Goal: Task Accomplishment & Management: Manage account settings

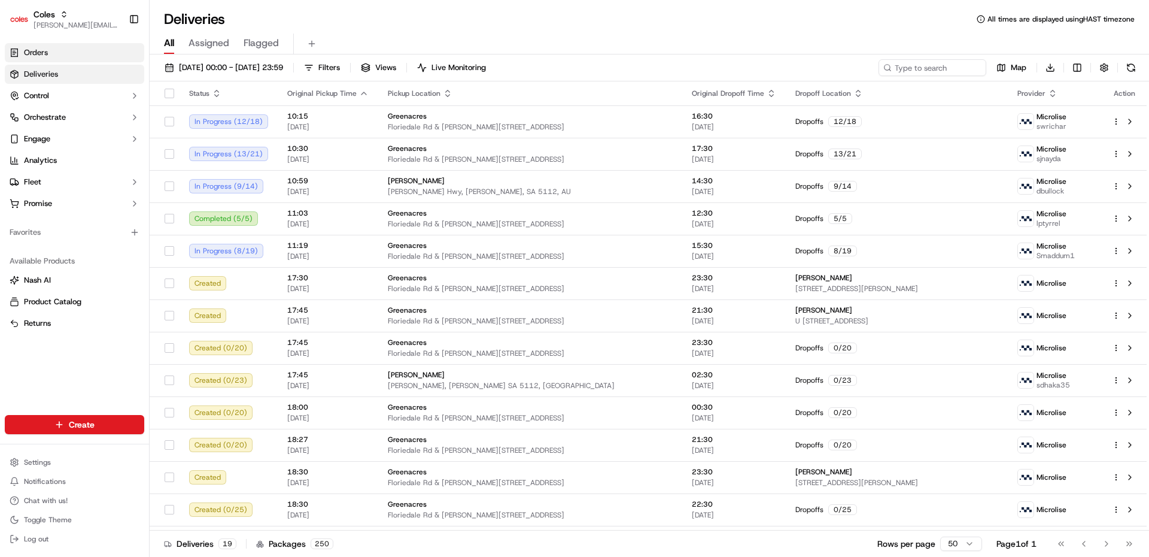
click at [62, 59] on link "Orders" at bounding box center [74, 52] width 139 height 19
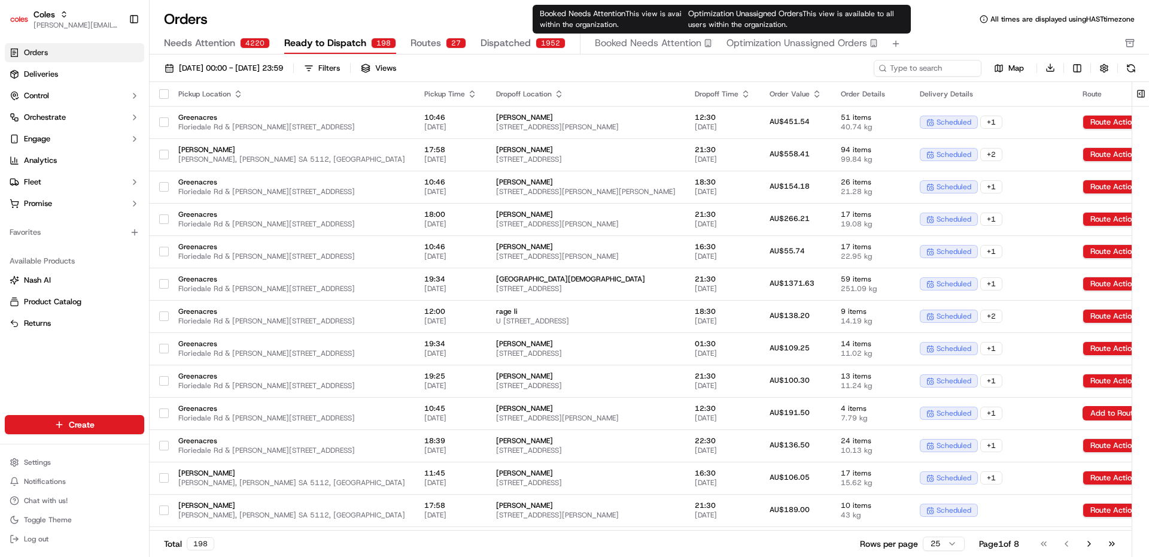
click at [785, 45] on span "Optimization Unassigned Orders" at bounding box center [797, 43] width 141 height 14
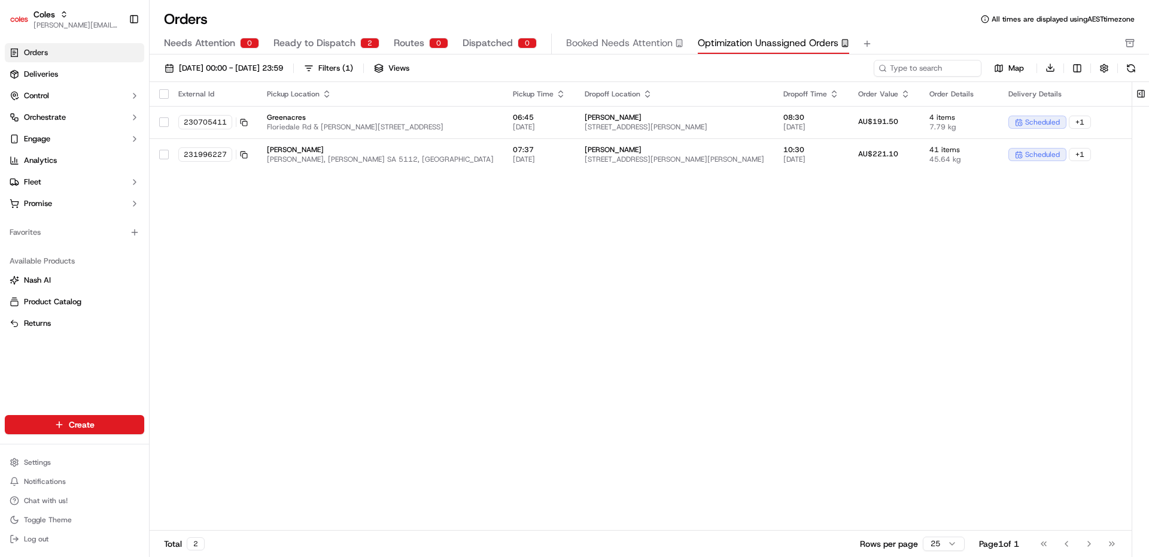
click at [61, 53] on link "Orders" at bounding box center [74, 52] width 139 height 19
click at [233, 41] on span "Needs Attention" at bounding box center [199, 43] width 71 height 14
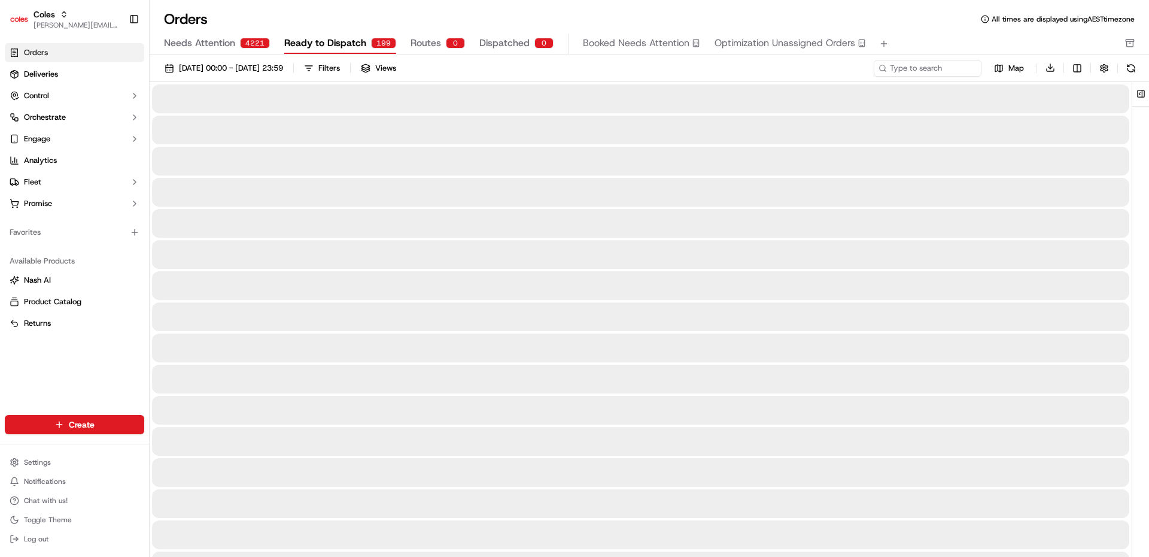
click at [328, 49] on span "Ready to Dispatch" at bounding box center [325, 43] width 82 height 14
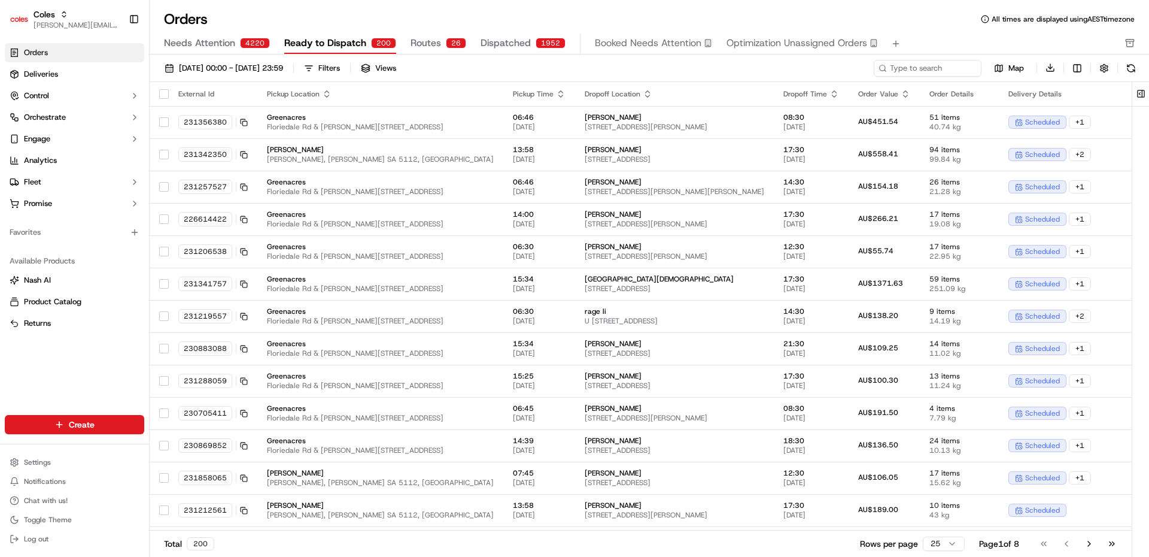
click at [269, 37] on div "Needs Attention 4220 Ready to Dispatch 200 Routes 26 Dispatched 1952 Booked Nee…" at bounding box center [641, 44] width 954 height 20
click at [240, 44] on div "4220" at bounding box center [255, 43] width 30 height 11
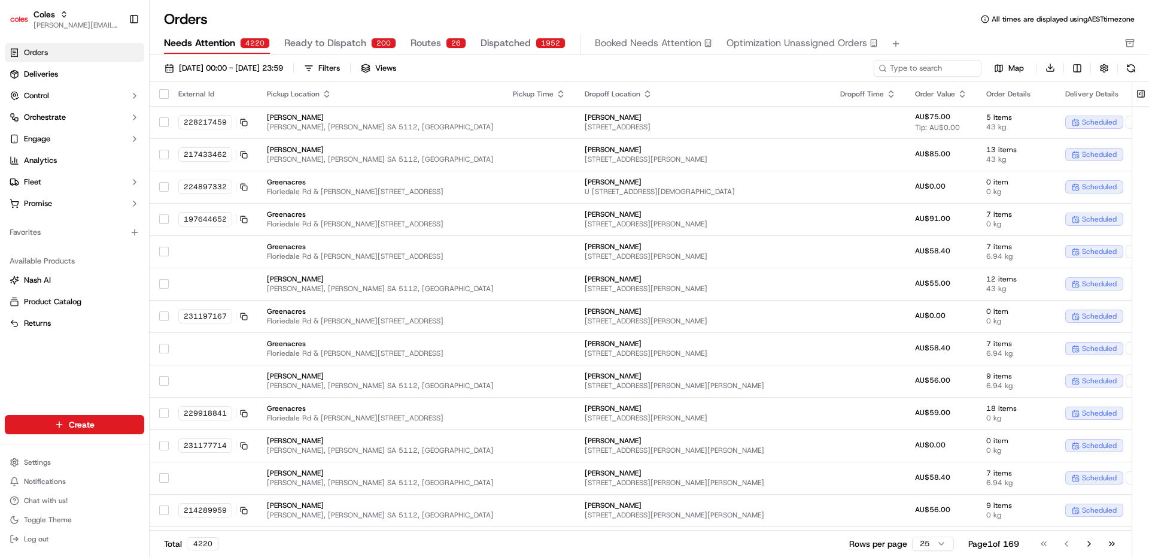
click at [456, 48] on button "Routes 26" at bounding box center [439, 44] width 56 height 20
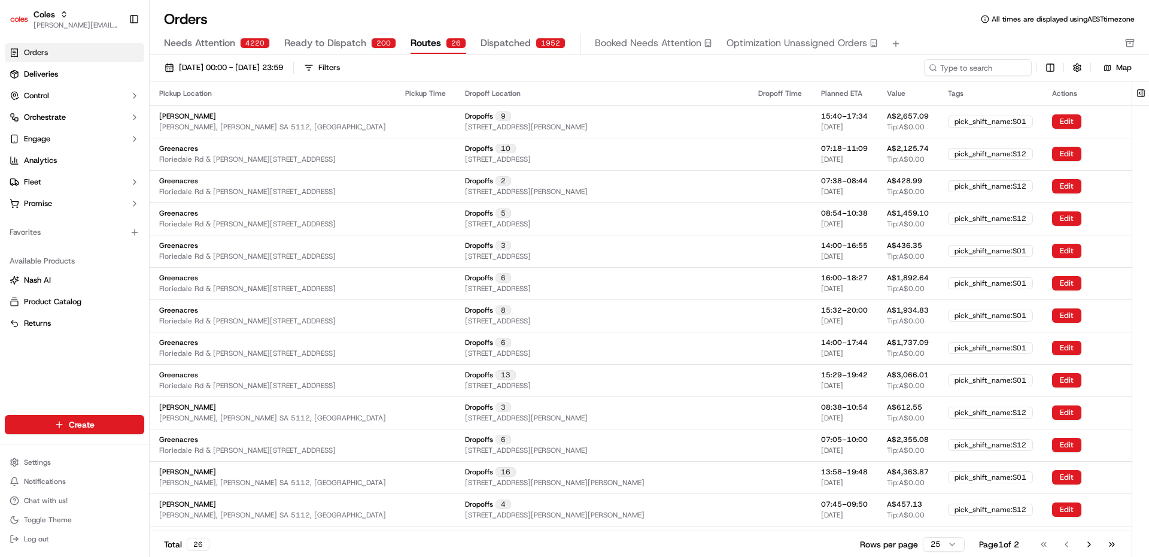
click at [522, 42] on span "Dispatched" at bounding box center [506, 43] width 50 height 14
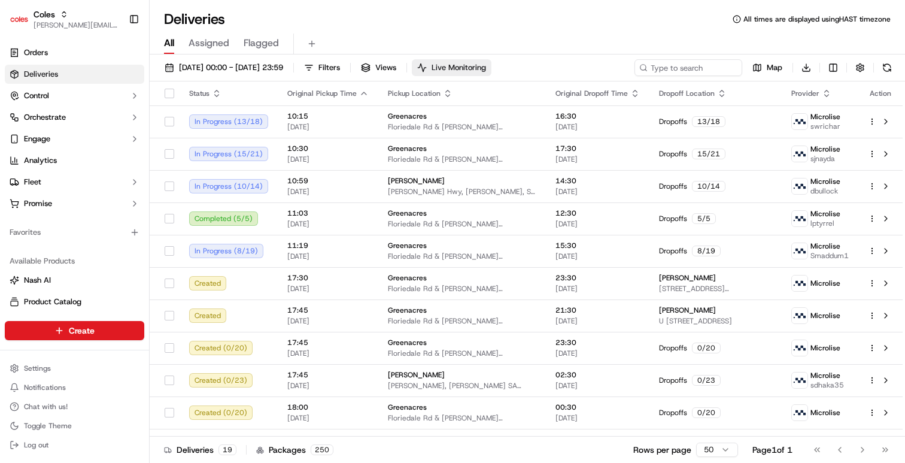
click at [486, 69] on span "Live Monitoring" at bounding box center [458, 67] width 54 height 11
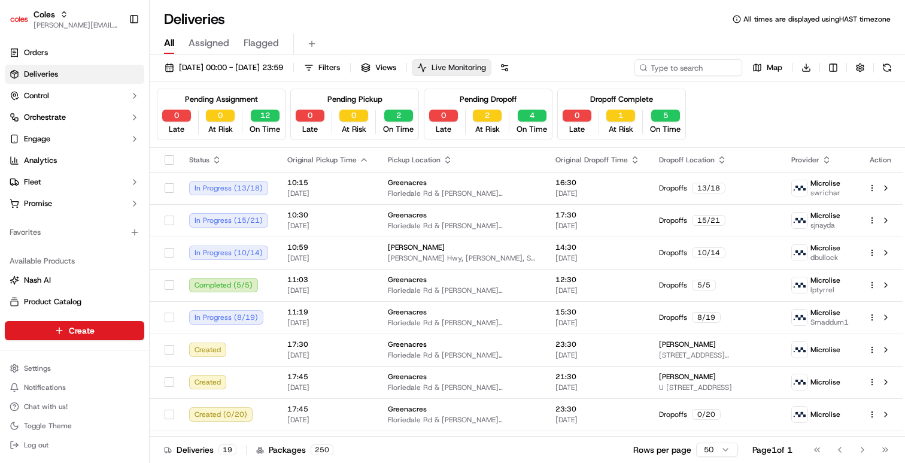
click at [486, 71] on span "Live Monitoring" at bounding box center [458, 67] width 54 height 11
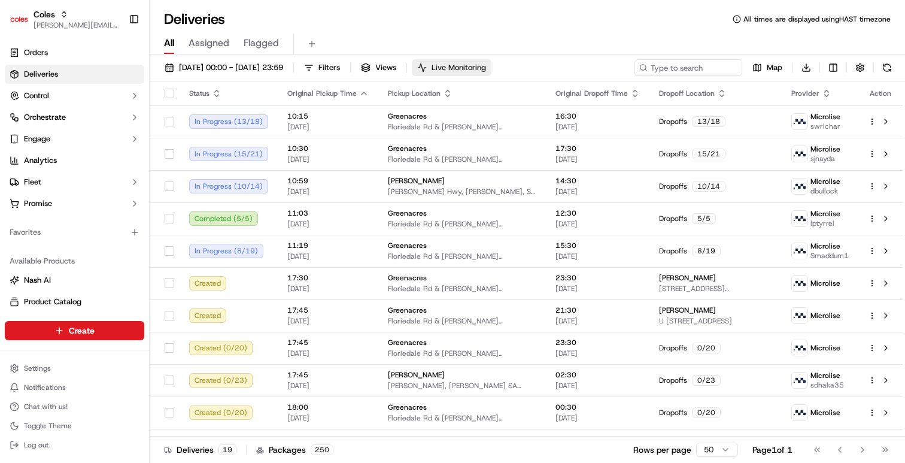
click at [486, 68] on span "Live Monitoring" at bounding box center [458, 67] width 54 height 11
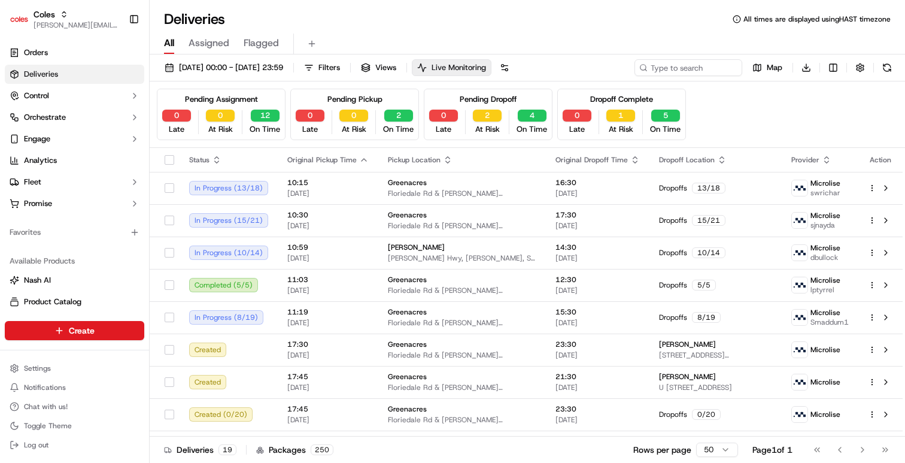
click at [486, 68] on span "Live Monitoring" at bounding box center [458, 67] width 54 height 11
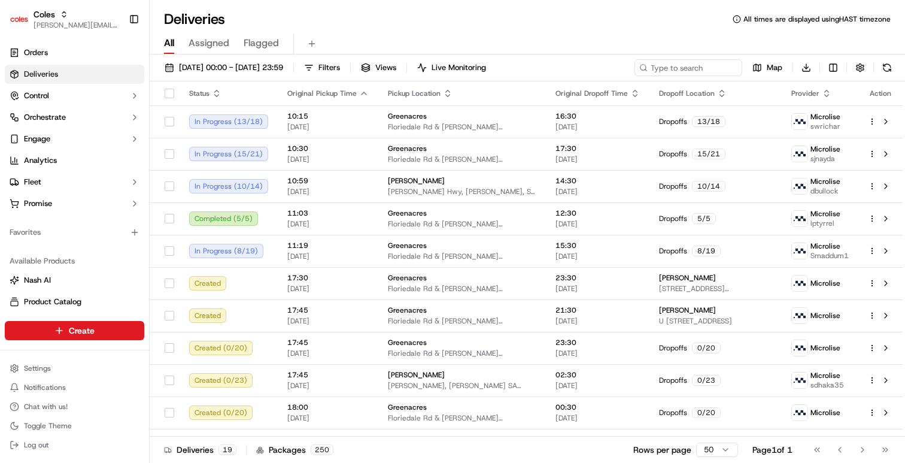
click at [455, 26] on div "Deliveries All times are displayed using HAST timezone" at bounding box center [527, 19] width 755 height 19
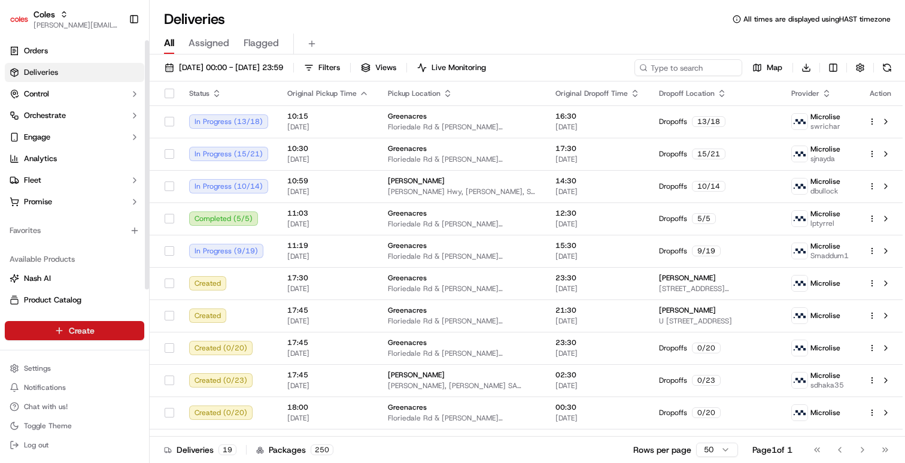
scroll to position [26, 0]
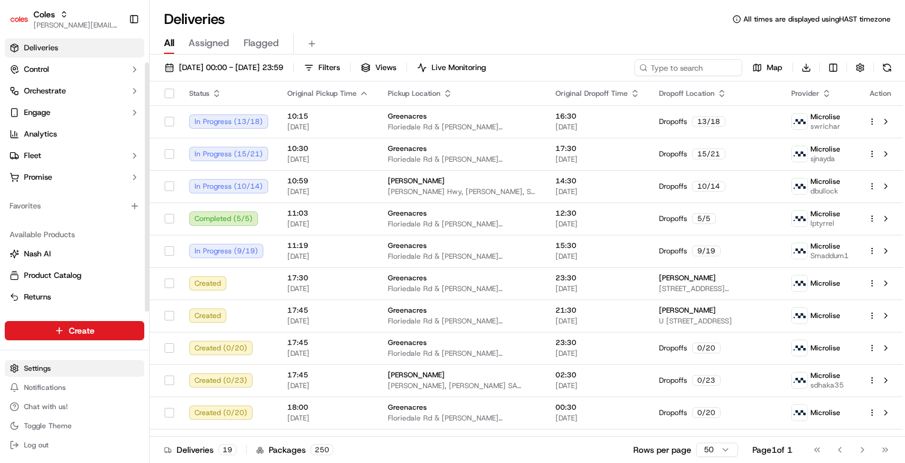
click at [63, 367] on html "Coles barry@usenash.com Toggle Sidebar Orders Deliveries Control Orchestrate En…" at bounding box center [452, 231] width 905 height 463
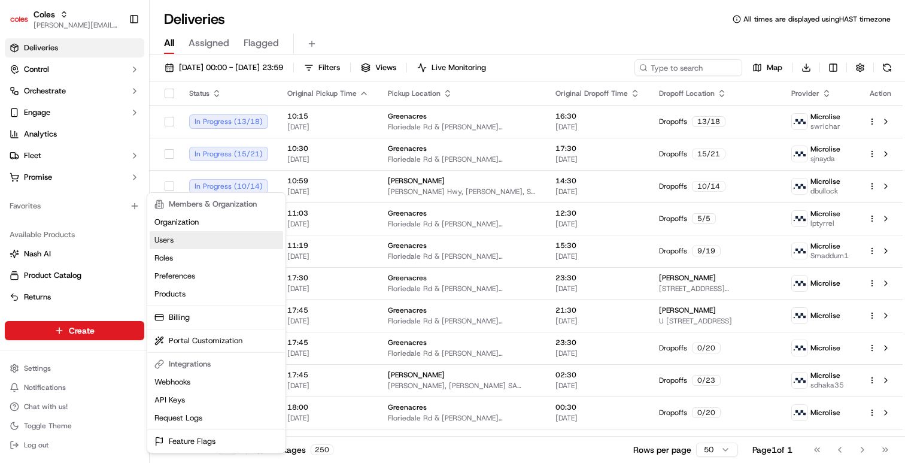
click at [187, 245] on link "Users" at bounding box center [216, 240] width 133 height 18
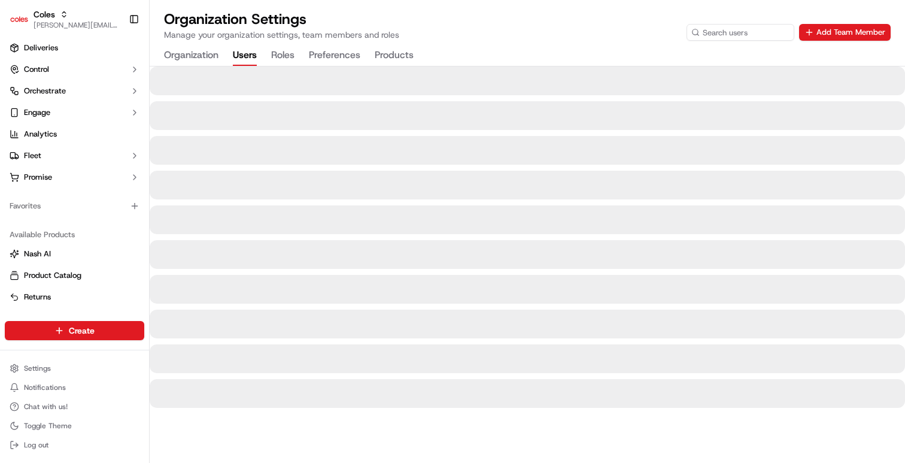
click at [734, 41] on div "Organization Settings Manage your organization settings, team members and roles…" at bounding box center [527, 38] width 755 height 56
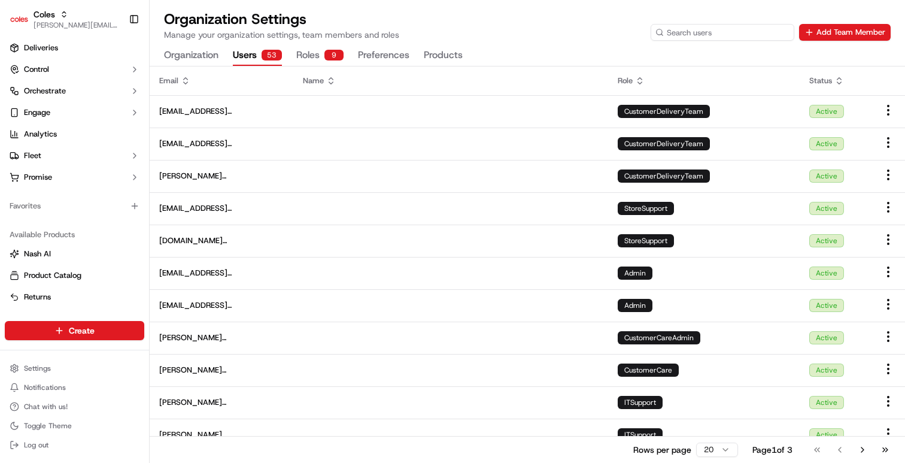
click at [735, 34] on input at bounding box center [723, 32] width 144 height 17
type input "clara"
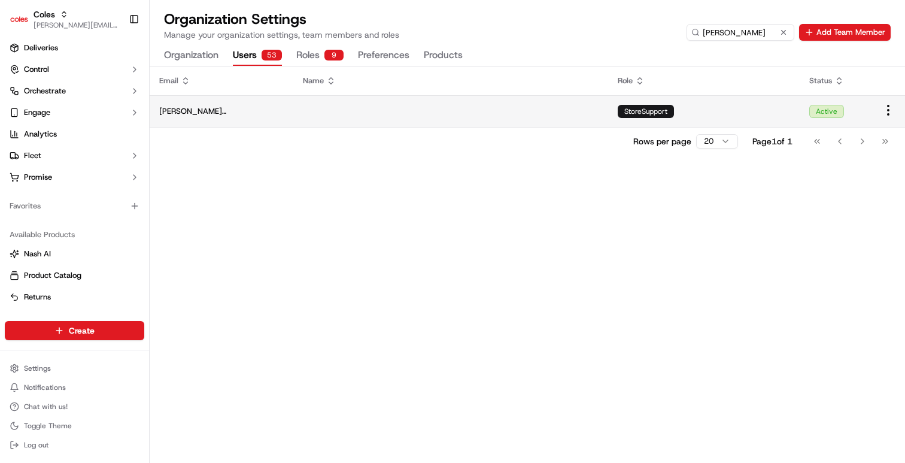
click at [747, 119] on td "StoreSupport" at bounding box center [704, 111] width 192 height 32
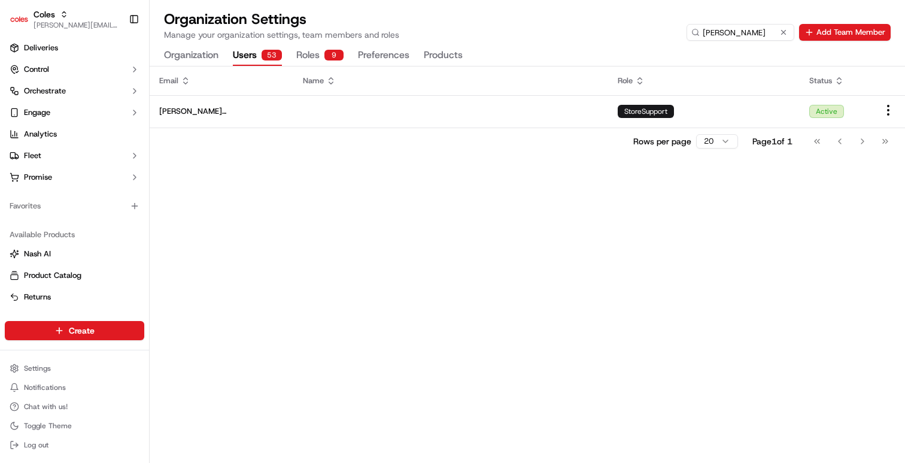
click at [315, 56] on button "Roles 9" at bounding box center [319, 55] width 47 height 20
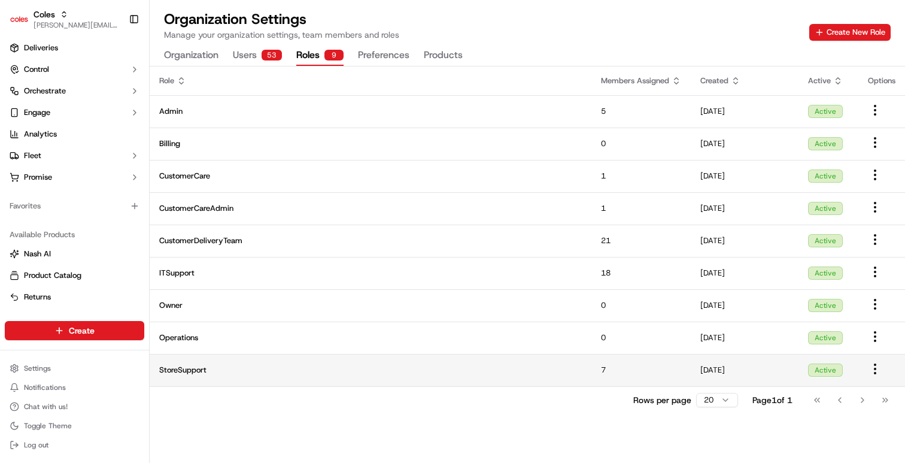
click at [362, 378] on td "StoreSupport" at bounding box center [371, 370] width 442 height 32
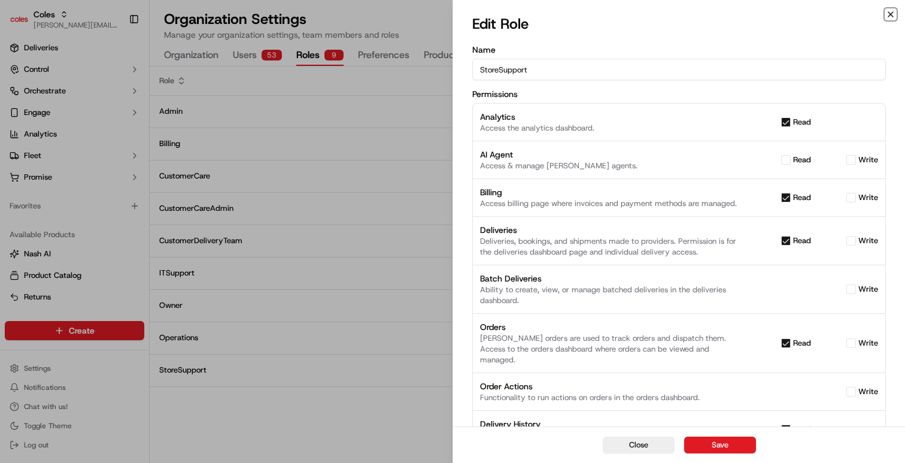
click at [891, 14] on icon "button" at bounding box center [891, 15] width 10 height 10
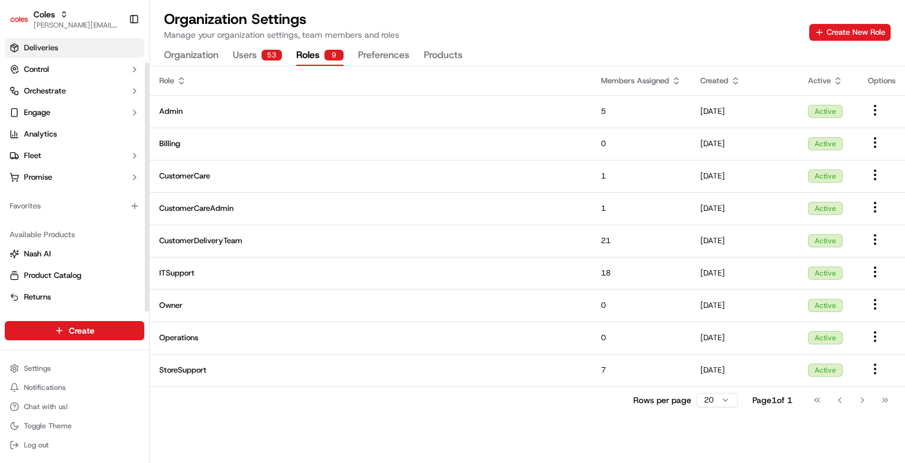
click at [76, 51] on link "Deliveries" at bounding box center [74, 47] width 139 height 19
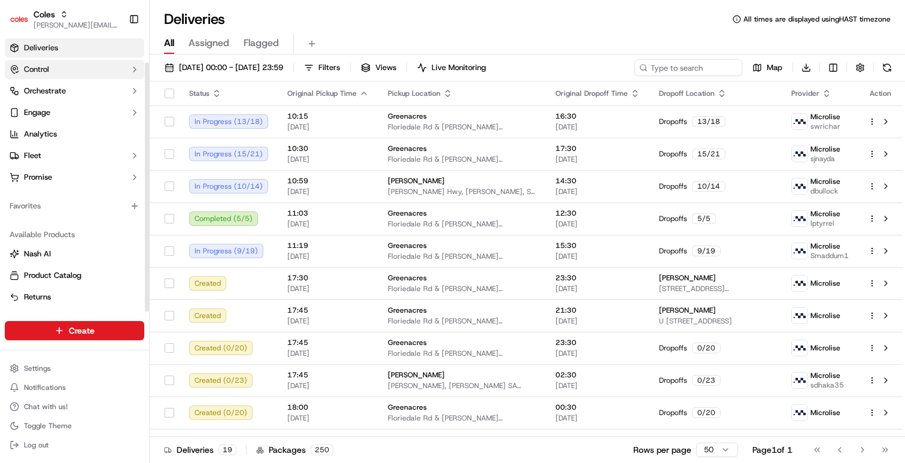
click at [66, 73] on button "Control" at bounding box center [74, 69] width 139 height 19
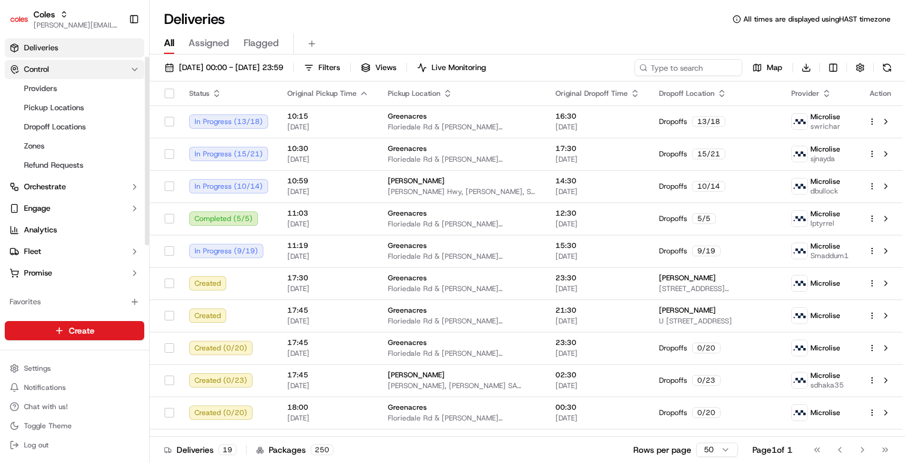
click at [65, 75] on button "Control" at bounding box center [74, 69] width 139 height 19
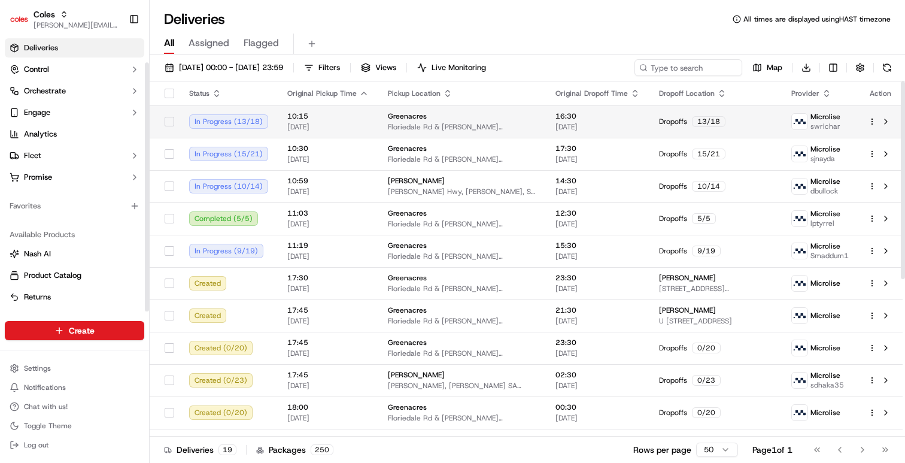
click at [366, 136] on td "10:15 17/09/2025" at bounding box center [328, 121] width 101 height 32
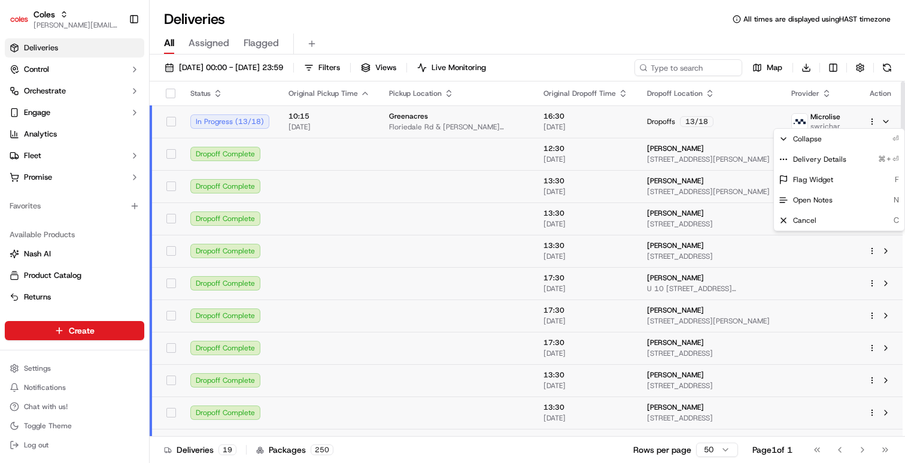
click at [870, 123] on html "Coles barry@usenash.com Toggle Sidebar Orders Deliveries Control Orchestrate En…" at bounding box center [452, 231] width 905 height 463
click at [832, 163] on span "Delivery Details" at bounding box center [819, 159] width 53 height 10
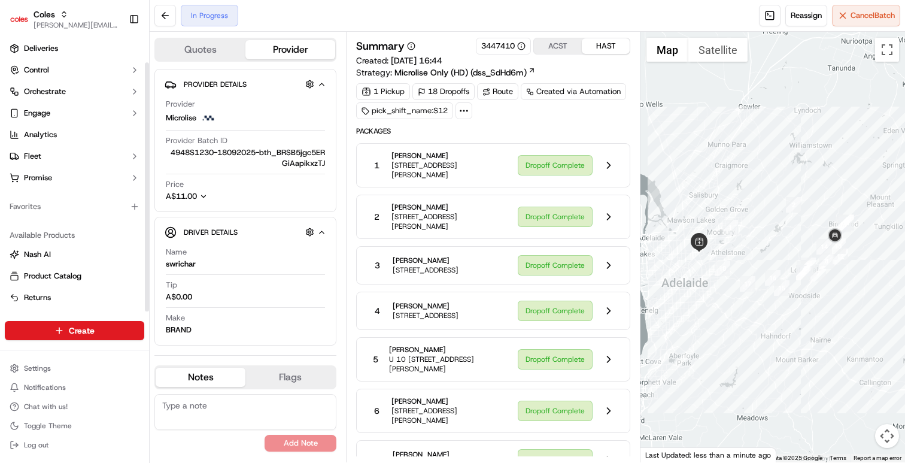
scroll to position [26, 0]
click at [71, 157] on button "Fleet" at bounding box center [74, 155] width 139 height 19
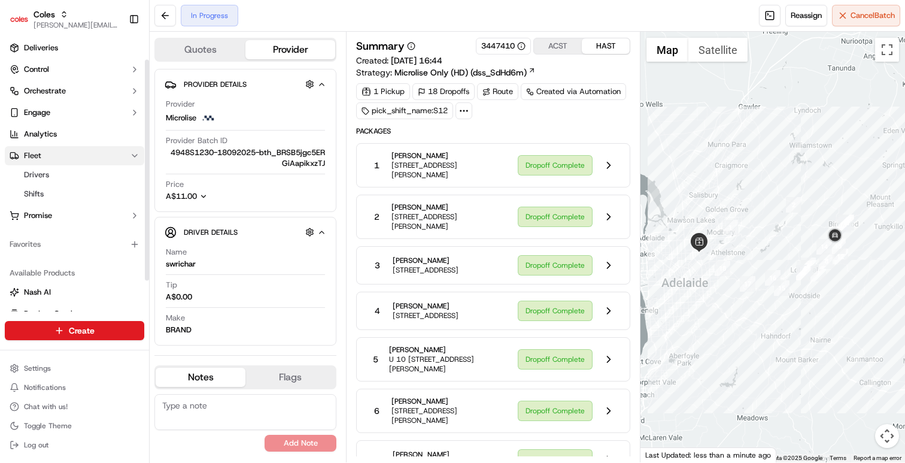
click at [71, 157] on button "Fleet" at bounding box center [74, 155] width 139 height 19
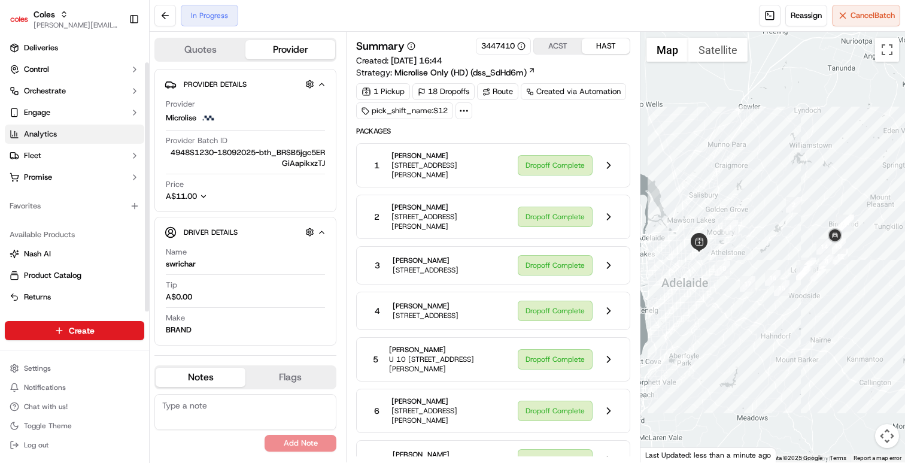
click at [71, 135] on link "Analytics" at bounding box center [74, 133] width 139 height 19
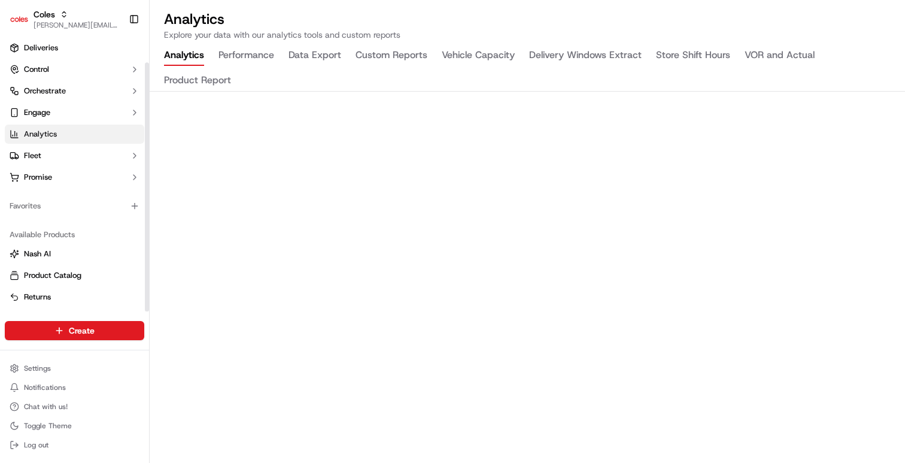
click at [71, 135] on link "Analytics" at bounding box center [74, 133] width 139 height 19
click at [68, 111] on button "Engage" at bounding box center [74, 112] width 139 height 19
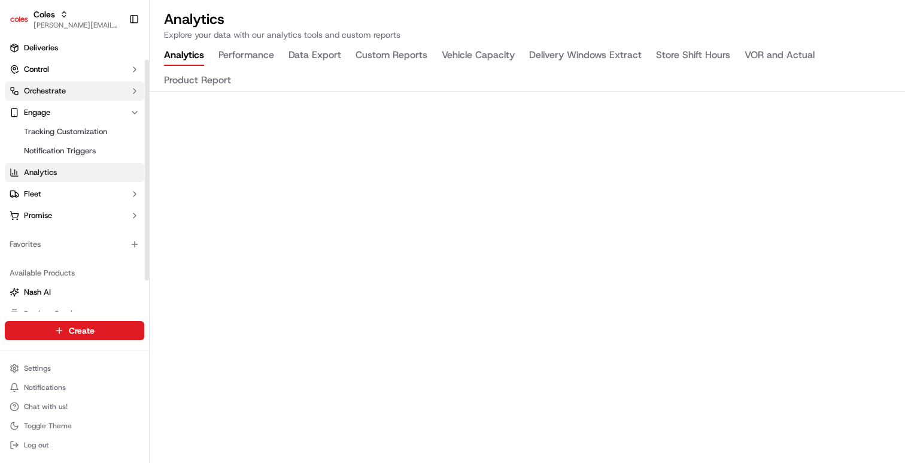
click at [69, 90] on button "Orchestrate" at bounding box center [74, 90] width 139 height 19
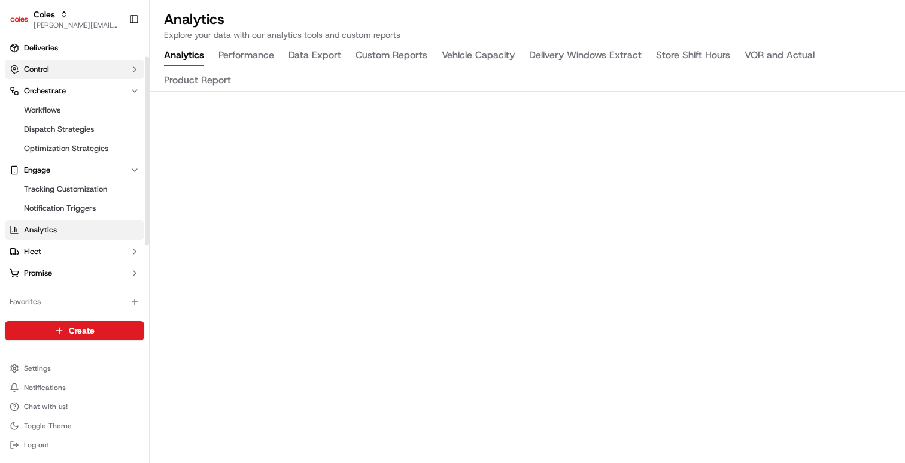
click at [70, 76] on button "Control" at bounding box center [74, 69] width 139 height 19
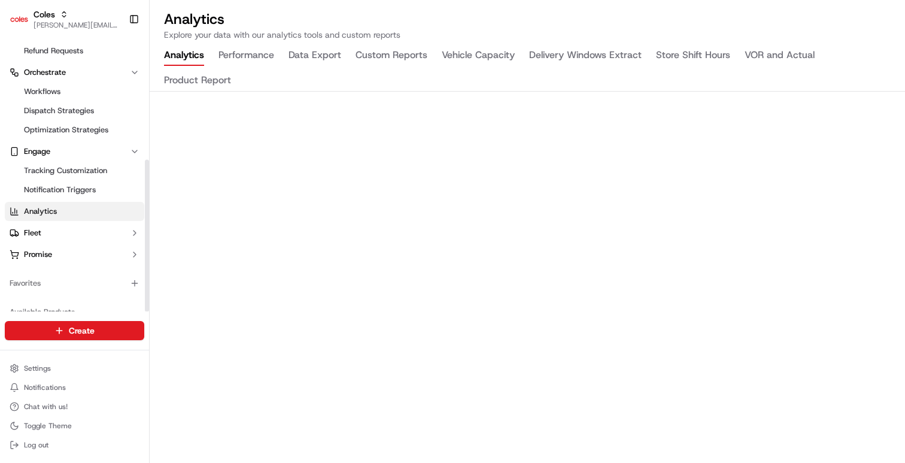
scroll to position [218, 0]
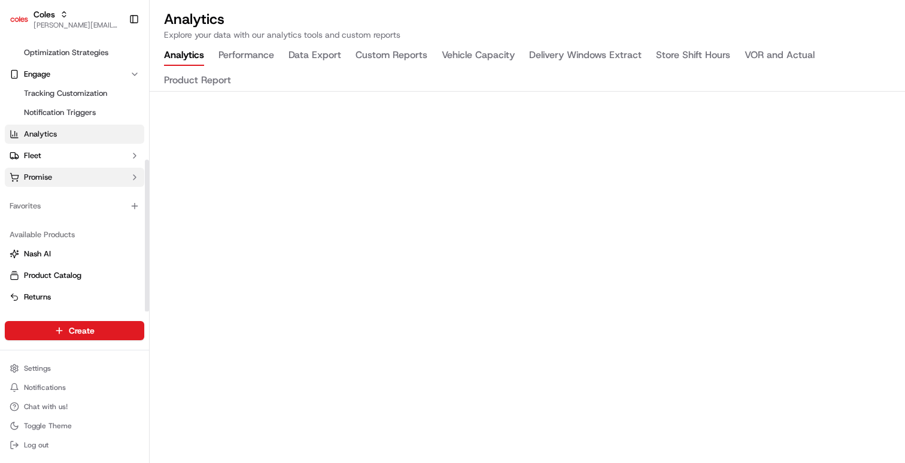
click at [49, 178] on span "Promise" at bounding box center [38, 177] width 28 height 11
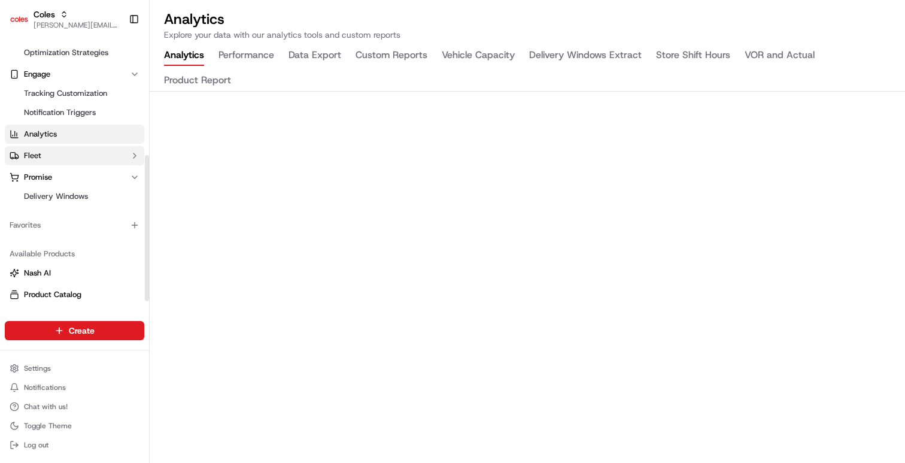
click at [50, 163] on button "Fleet" at bounding box center [74, 155] width 139 height 19
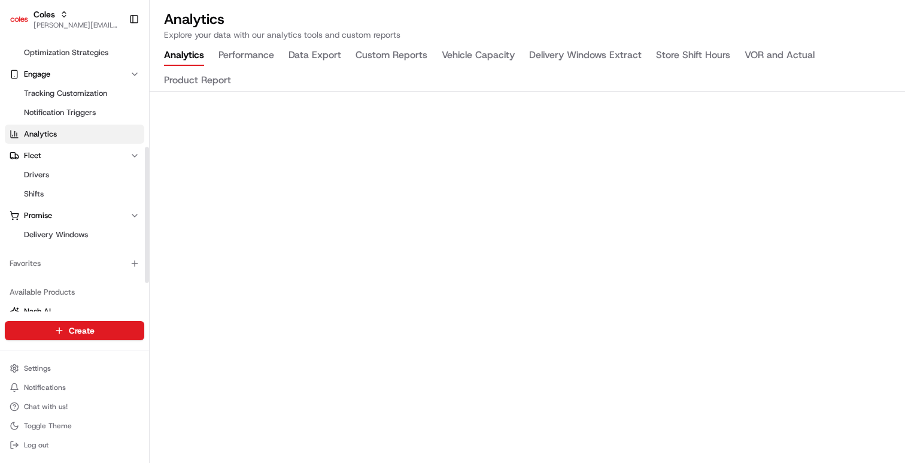
click at [54, 145] on ul "Orders Deliveries Control Providers Pickup Locations Dropoff Locations Zones Re…" at bounding box center [74, 34] width 139 height 419
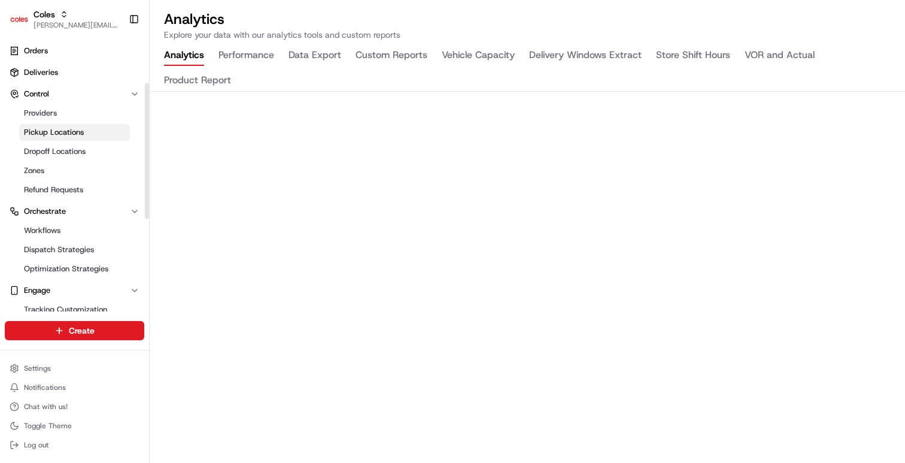
scroll to position [0, 0]
click at [50, 193] on span "Refund Requests" at bounding box center [53, 191] width 59 height 11
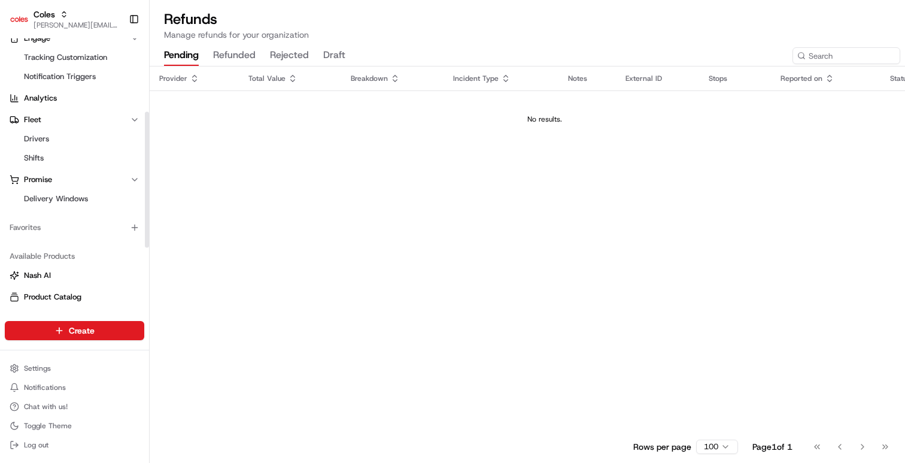
scroll to position [275, 0]
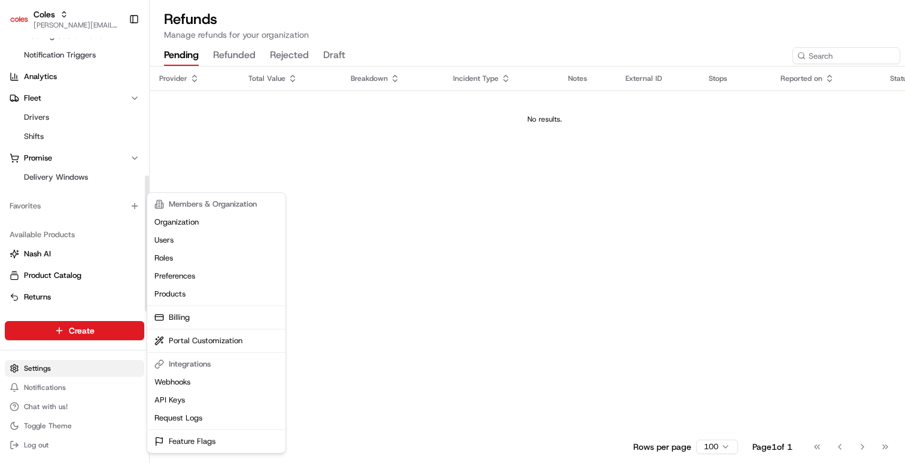
click at [60, 369] on html "Coles barry@usenash.com Toggle Sidebar Orders Deliveries Control Providers Pick…" at bounding box center [452, 231] width 905 height 463
click at [211, 242] on link "Users" at bounding box center [216, 240] width 133 height 18
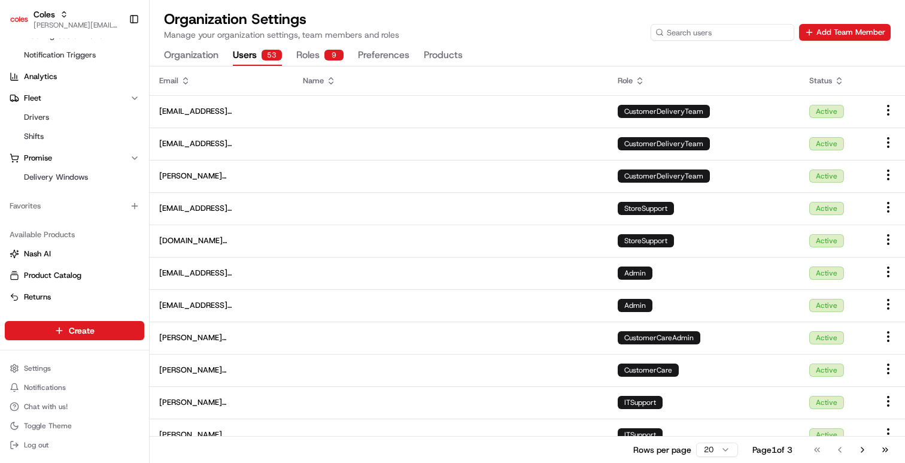
click at [752, 28] on input at bounding box center [723, 32] width 144 height 17
type input "clara"
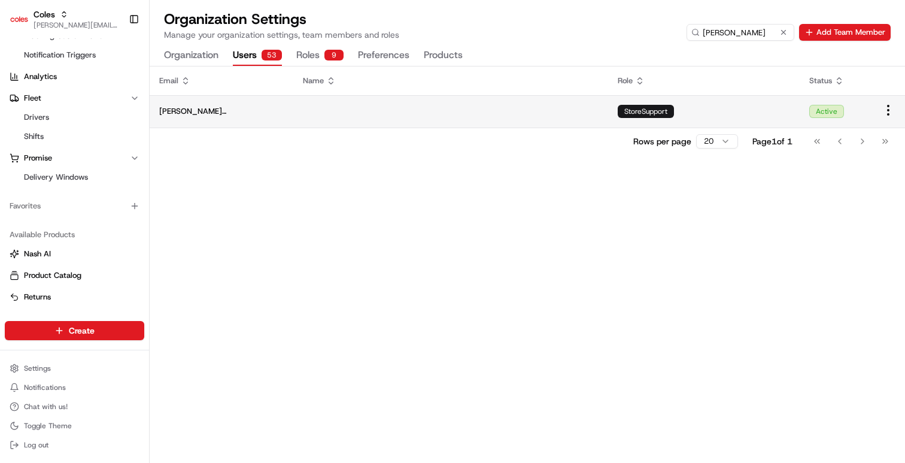
click at [309, 111] on td at bounding box center [450, 111] width 315 height 32
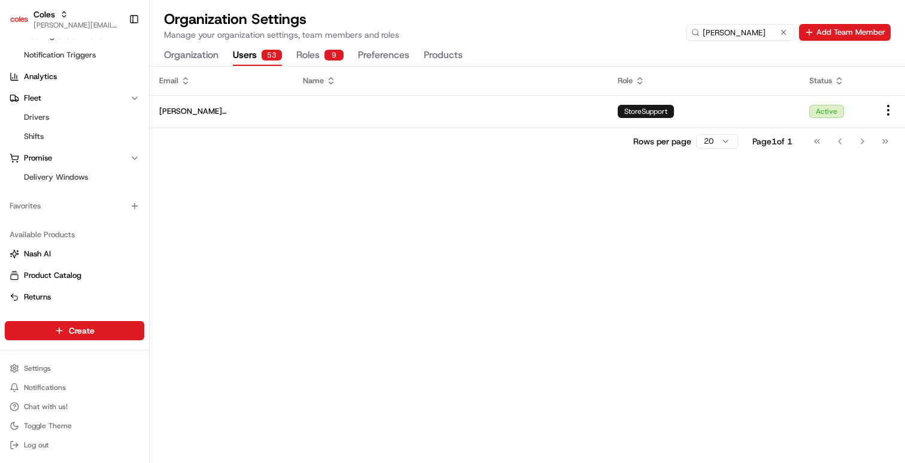
click at [347, 159] on div "Email Name Role Status clara.lu@coles.com.au StoreSupport Active Rows per page …" at bounding box center [527, 264] width 755 height 396
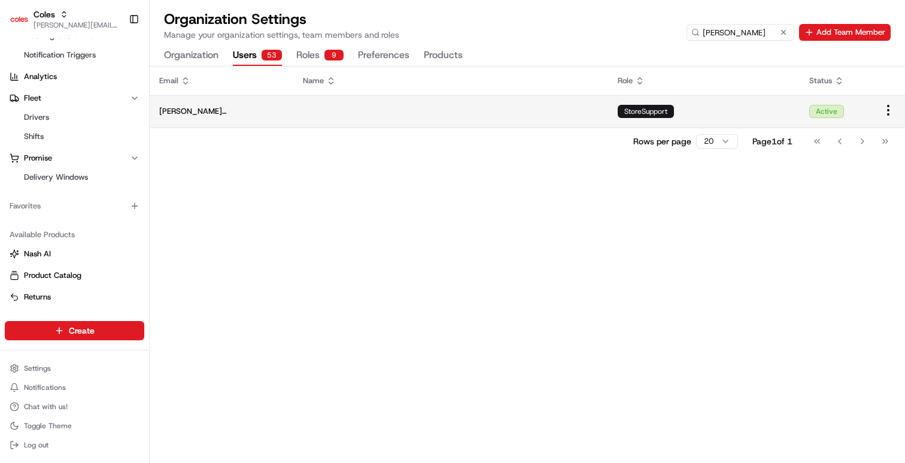
click at [347, 114] on td at bounding box center [450, 111] width 315 height 32
click at [869, 110] on td "Active" at bounding box center [836, 111] width 72 height 32
click at [619, 108] on div "StoreSupport" at bounding box center [646, 111] width 56 height 13
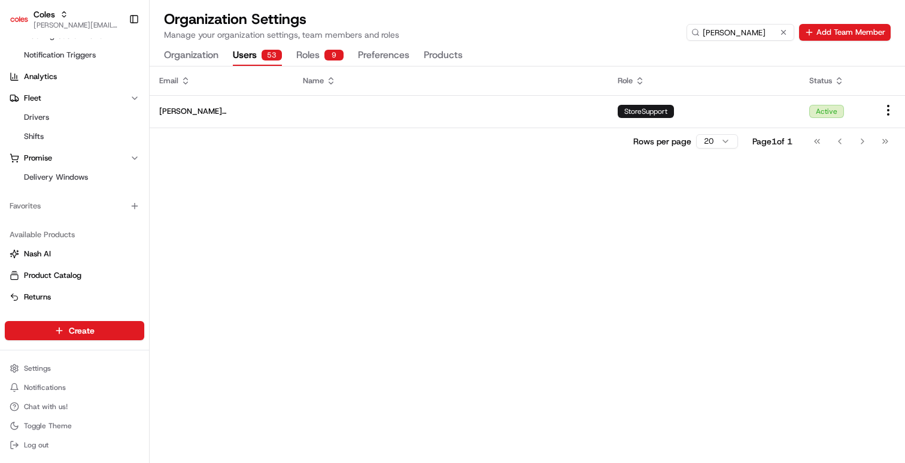
click at [326, 54] on div "9" at bounding box center [333, 55] width 19 height 11
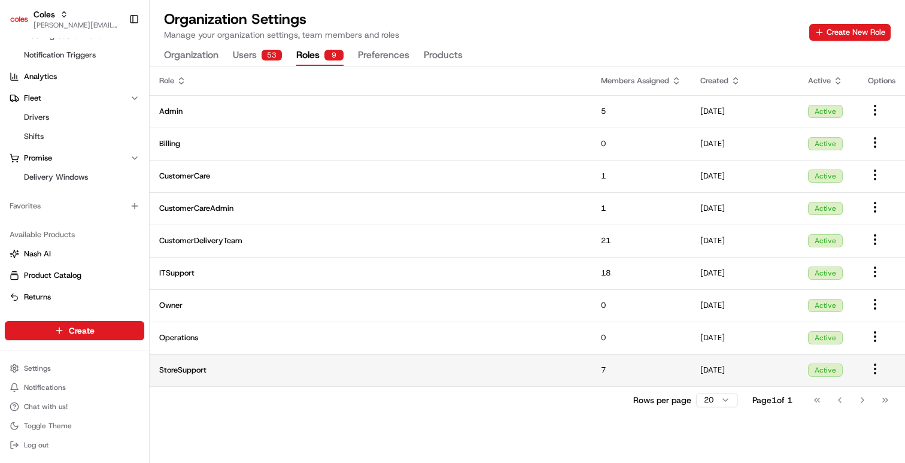
click at [302, 372] on span "StoreSupport" at bounding box center [370, 369] width 423 height 11
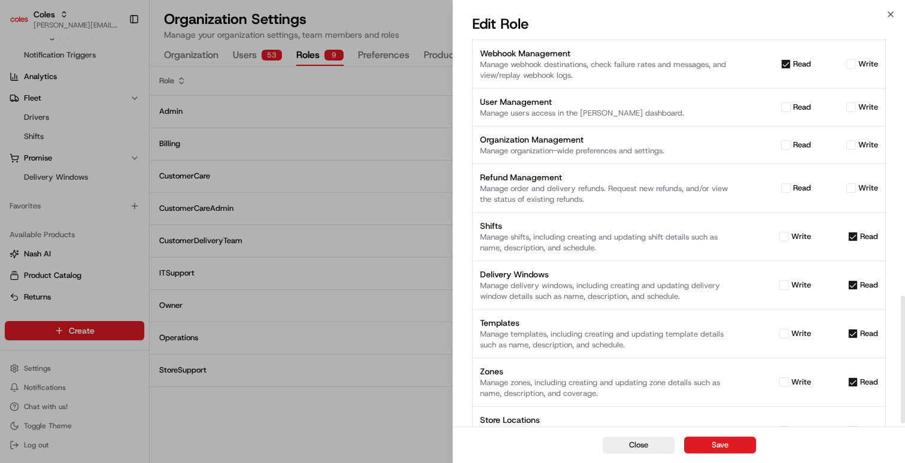
scroll to position [728, 0]
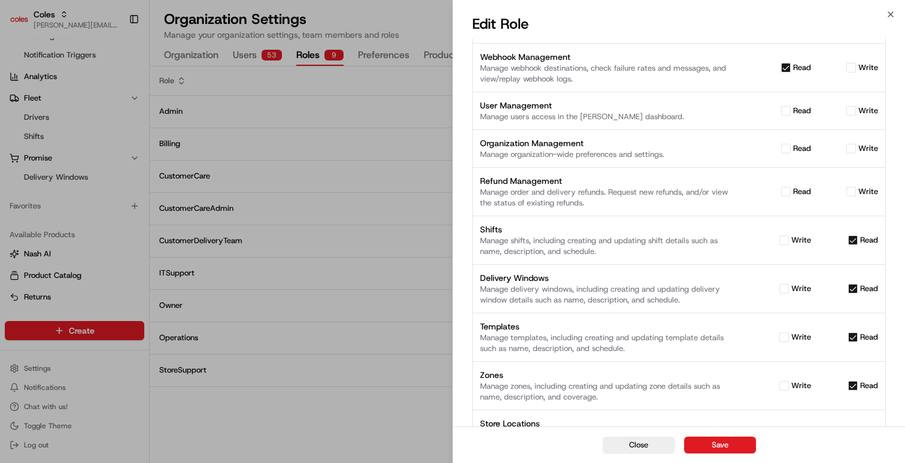
click at [561, 187] on div "Manage order and delivery refunds. Request new refunds, and/or view the status …" at bounding box center [611, 198] width 262 height 22
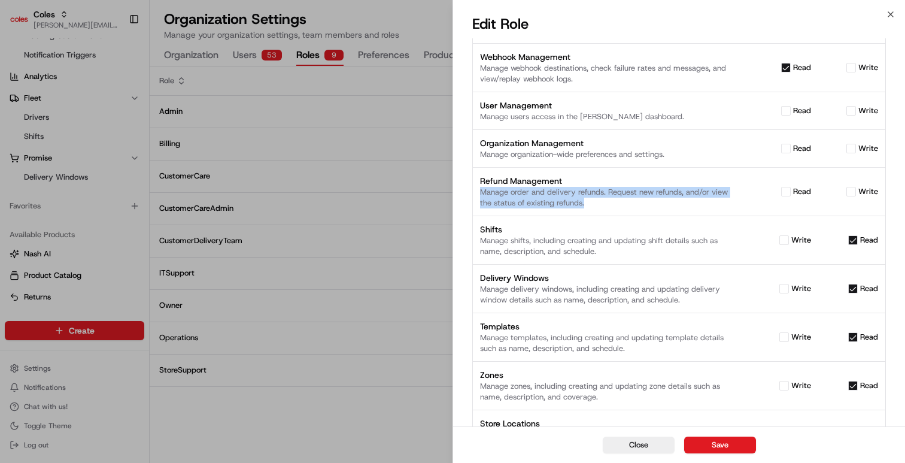
click at [561, 187] on div "Manage order and delivery refunds. Request new refunds, and/or view the status …" at bounding box center [611, 198] width 262 height 22
click at [560, 187] on div "Manage order and delivery refunds. Request new refunds, and/or view the status …" at bounding box center [611, 198] width 262 height 22
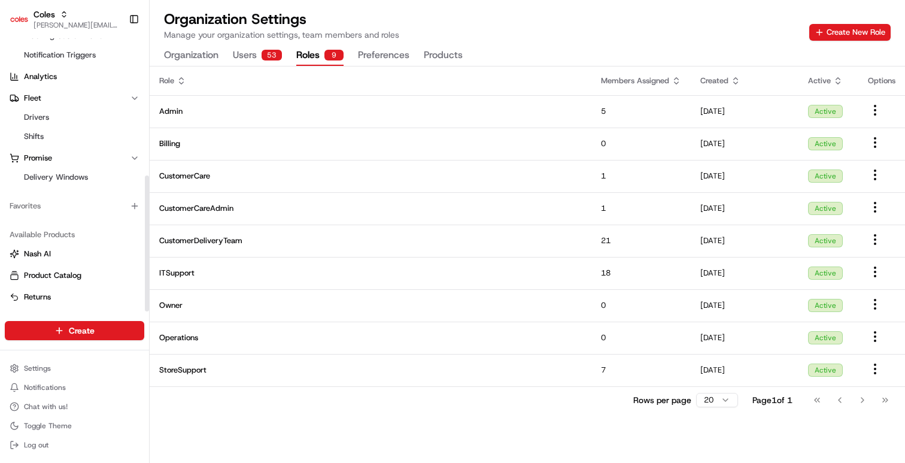
scroll to position [0, 0]
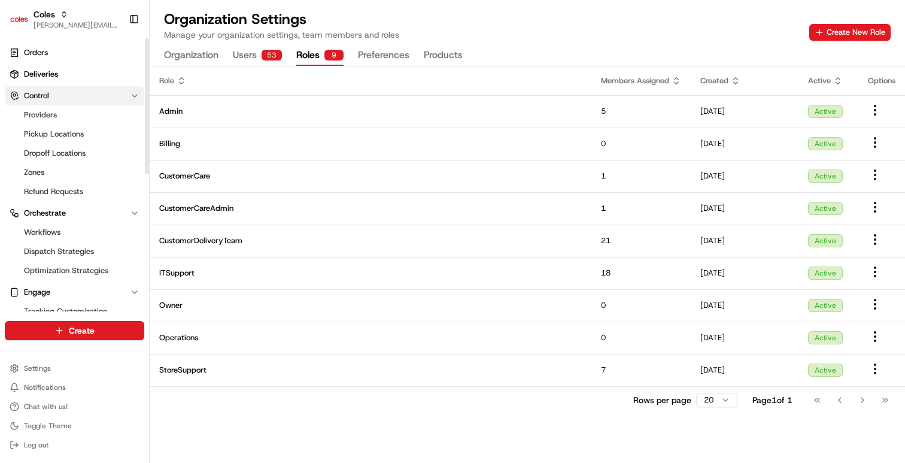
click at [48, 99] on span "Control" at bounding box center [36, 95] width 25 height 11
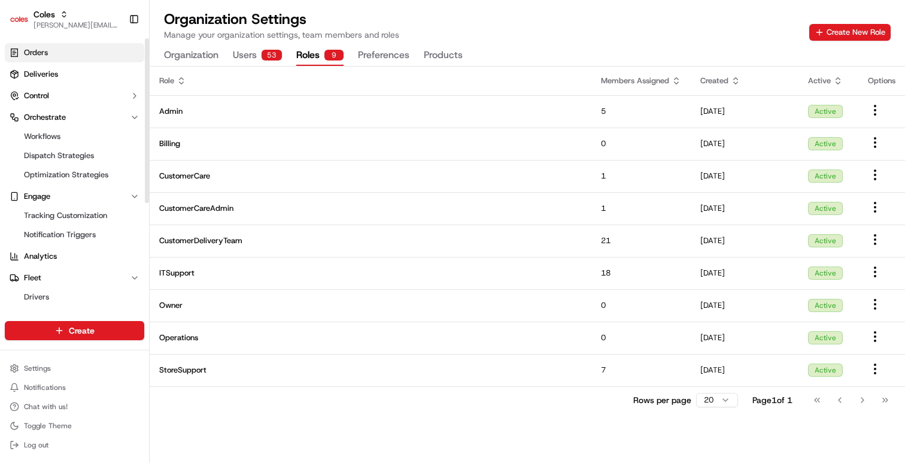
click at [51, 56] on link "Orders" at bounding box center [74, 52] width 139 height 19
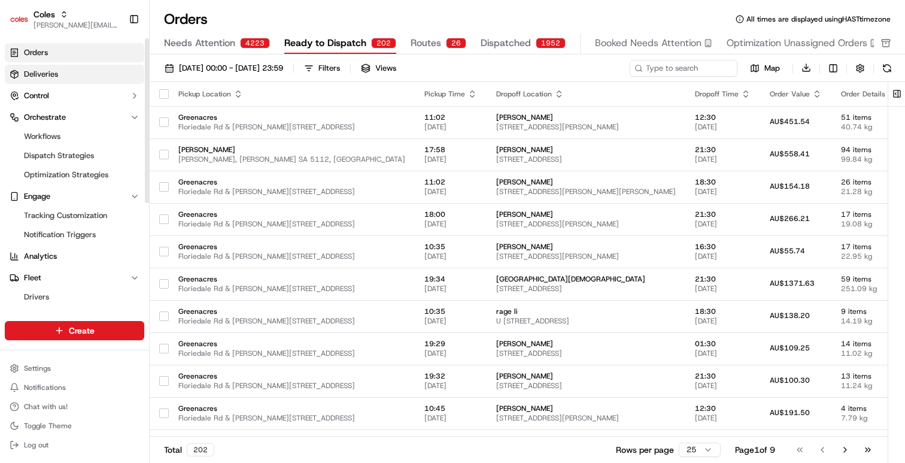
click at [111, 80] on link "Deliveries" at bounding box center [74, 74] width 139 height 19
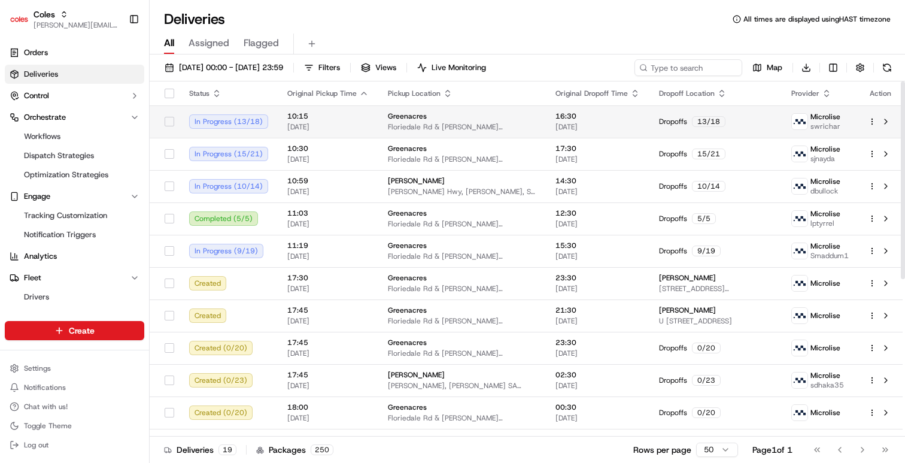
click at [469, 124] on span "Floriedale Rd & [PERSON_NAME][STREET_ADDRESS]" at bounding box center [462, 127] width 148 height 10
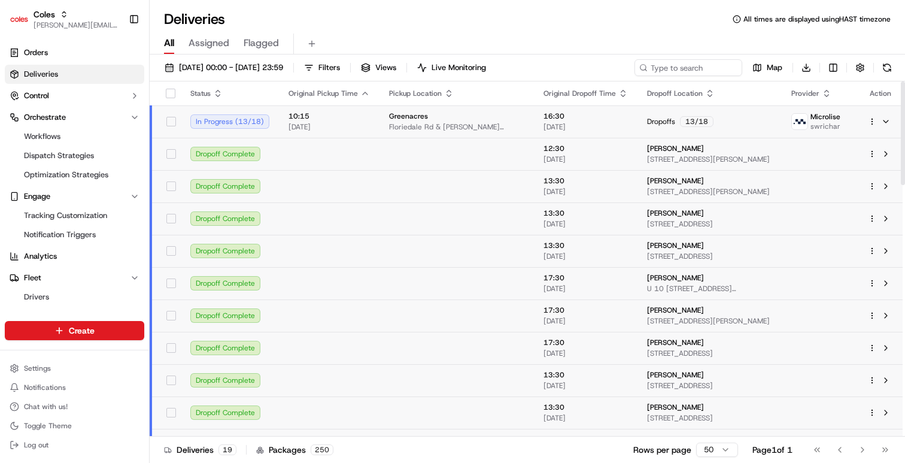
click at [874, 122] on html "Coles barry@usenash.com Toggle Sidebar Orders Deliveries Control Orchestrate Wo…" at bounding box center [452, 231] width 905 height 463
click at [831, 121] on html "Coles barry@usenash.com Toggle Sidebar Orders Deliveries Control Orchestrate Wo…" at bounding box center [452, 231] width 905 height 463
click at [834, 120] on span "Microlise" at bounding box center [825, 117] width 30 height 10
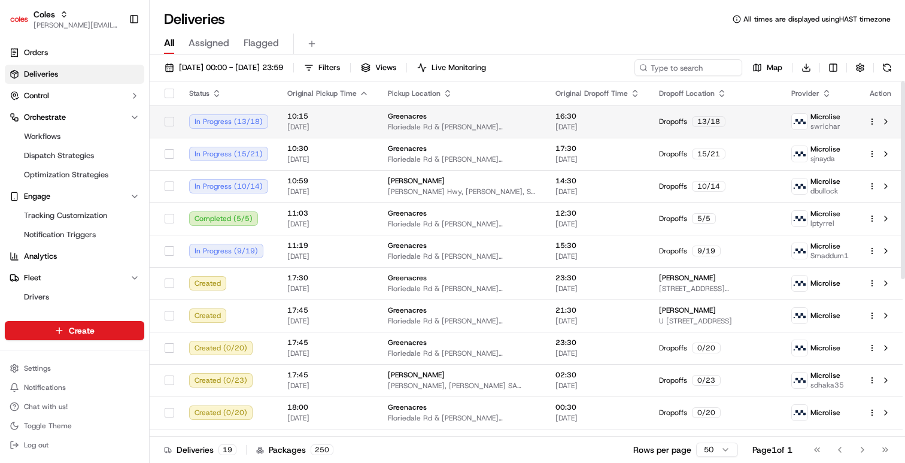
click at [834, 120] on span "Microlise" at bounding box center [825, 117] width 30 height 10
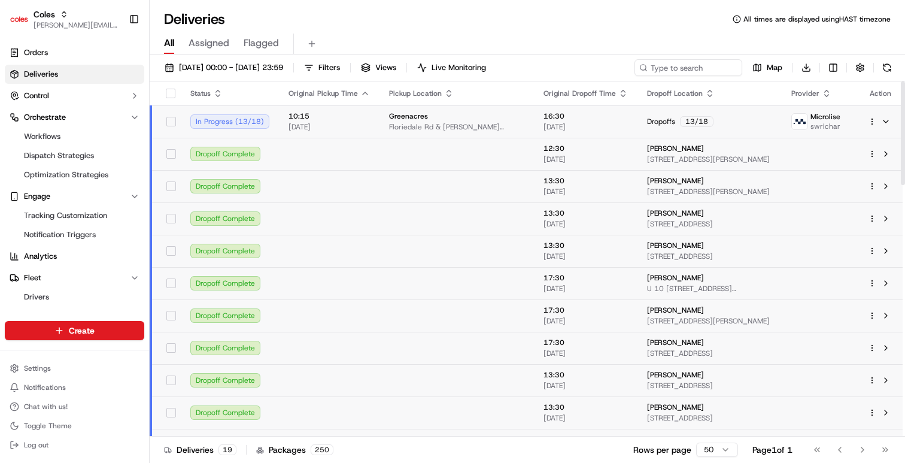
click at [279, 150] on td at bounding box center [329, 154] width 101 height 32
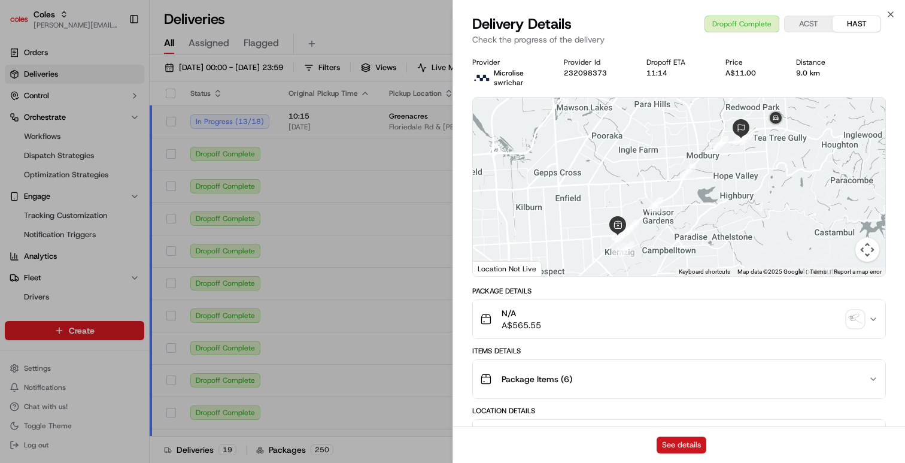
click at [690, 446] on button "See details" at bounding box center [682, 444] width 50 height 17
